Goal: Information Seeking & Learning: Find specific fact

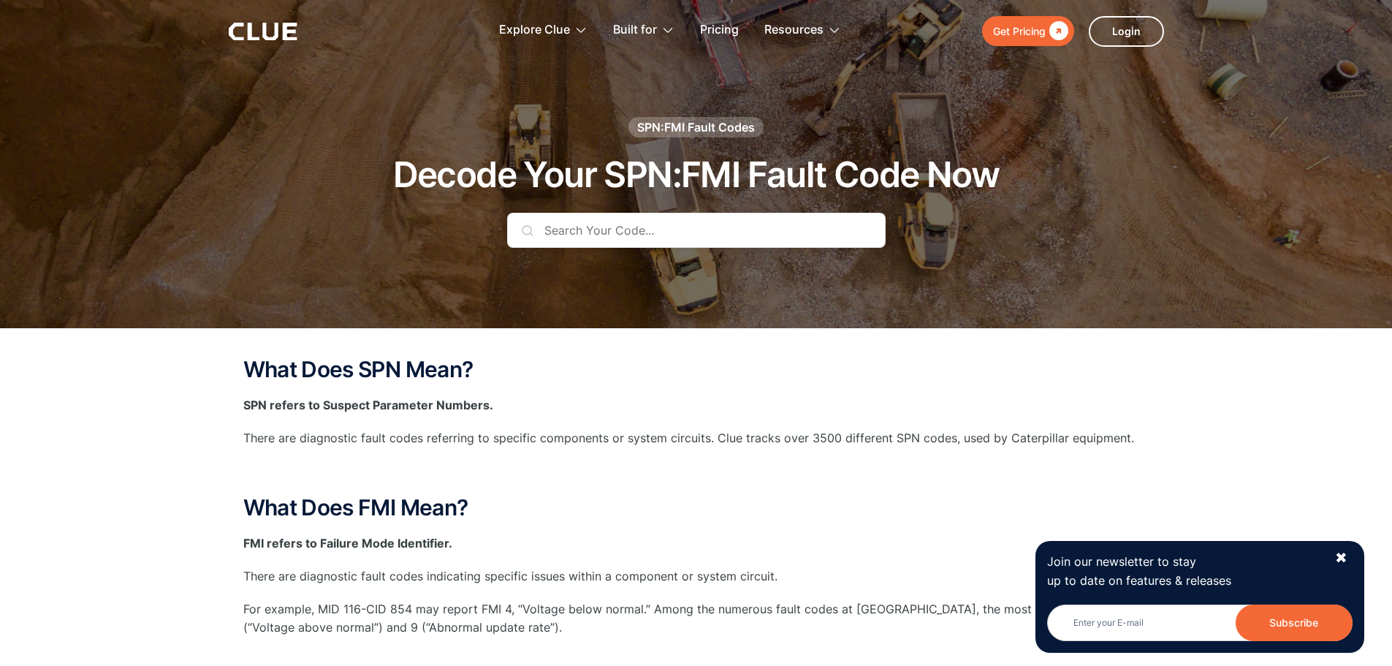
click at [664, 234] on input "text" at bounding box center [696, 230] width 379 height 35
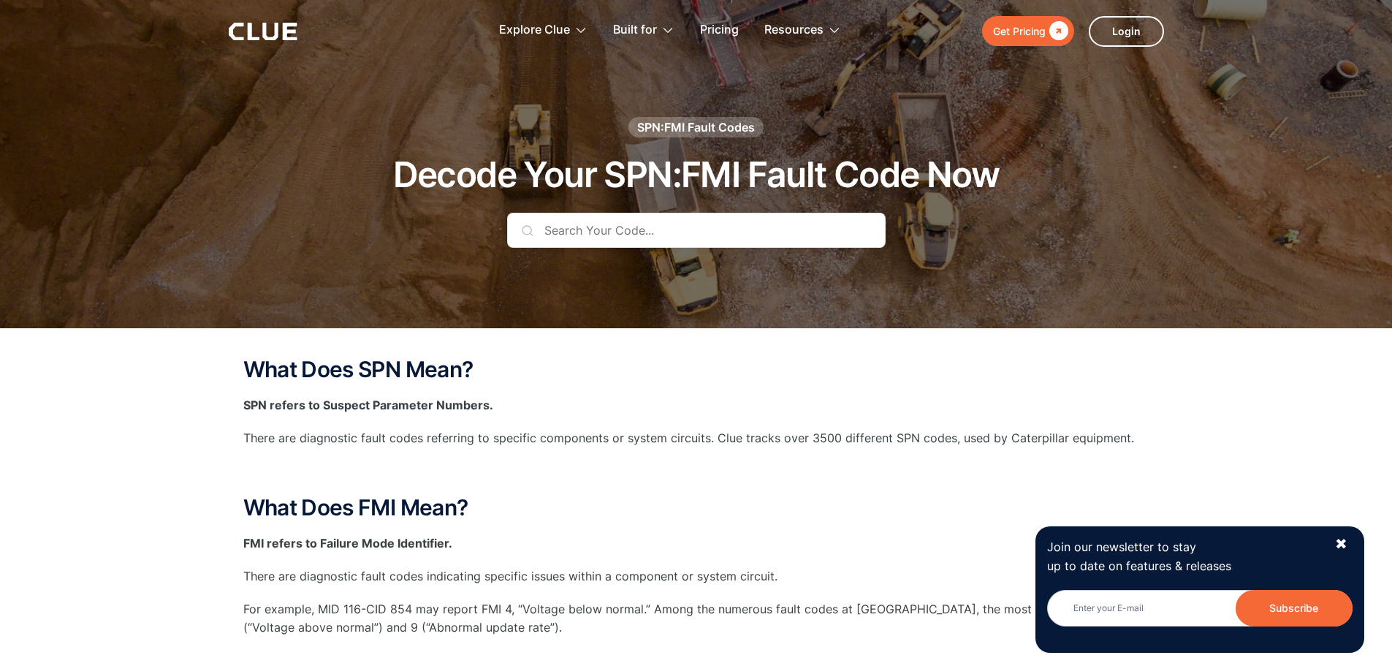
click at [610, 226] on input "text" at bounding box center [696, 230] width 379 height 35
paste input "SPN:2241,FMI:9, OC:31, ADR:0"
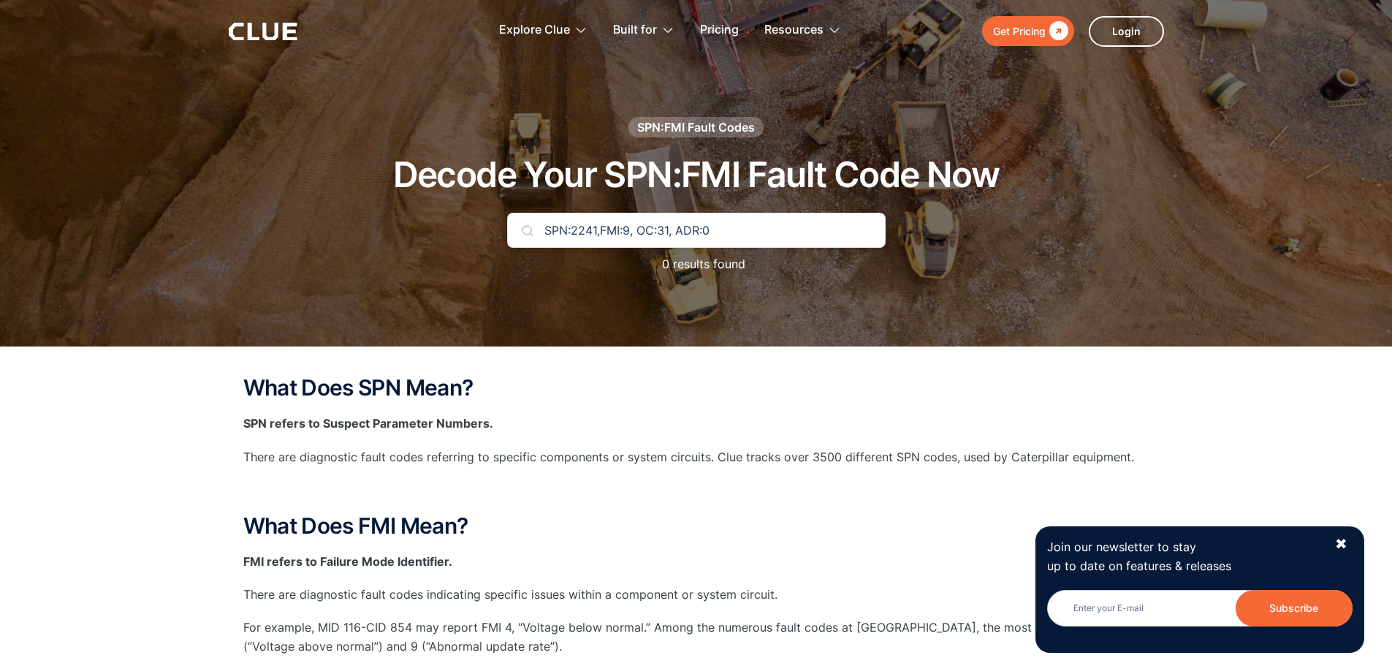
drag, startPoint x: 596, startPoint y: 229, endPoint x: 802, endPoint y: 231, distance: 206.1
click at [802, 231] on input "SPN:2241,FMI:9, OC:31, ADR:0" at bounding box center [696, 230] width 379 height 35
type input "SPN:2241"
click at [527, 232] on img at bounding box center [528, 230] width 12 height 12
click at [773, 232] on input "SPN:2241" at bounding box center [696, 230] width 379 height 35
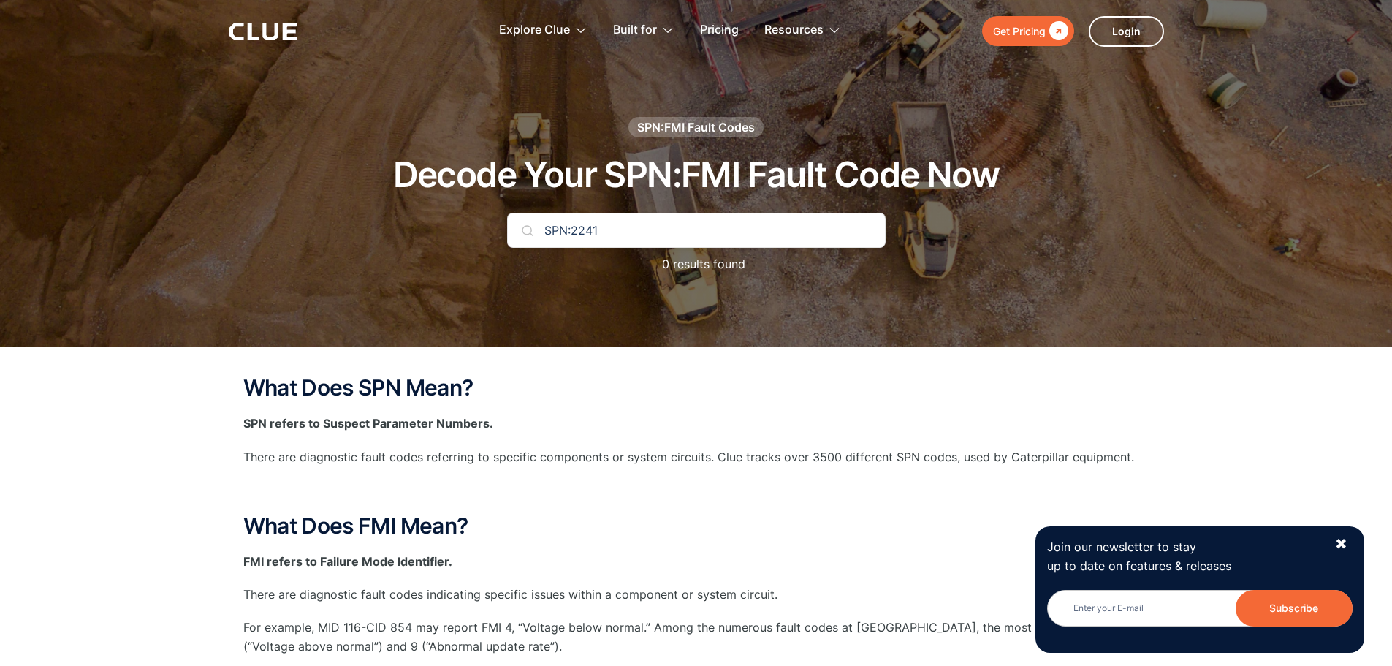
click at [790, 255] on div "SPN:2241 0 results found" at bounding box center [696, 250] width 379 height 75
click at [645, 213] on input "SPN:2241" at bounding box center [696, 230] width 379 height 35
click at [528, 238] on input "SPN:2241" at bounding box center [696, 230] width 379 height 35
click at [659, 219] on input "SPN:2241" at bounding box center [696, 230] width 379 height 35
